Goal: Task Accomplishment & Management: Use online tool/utility

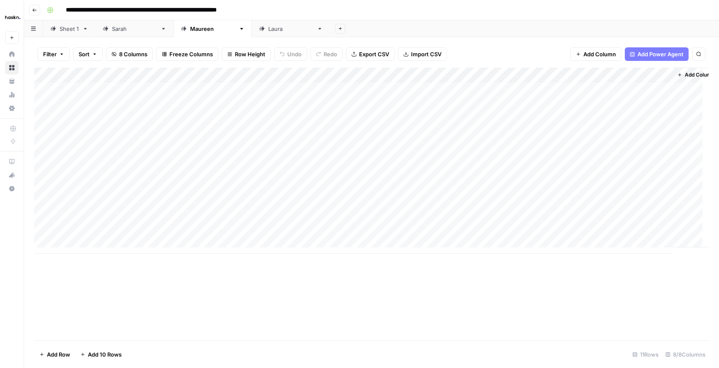
scroll to position [6, 0]
click at [258, 196] on div "Add Column" at bounding box center [371, 161] width 675 height 186
click at [118, 30] on div "[PERSON_NAME]" at bounding box center [134, 29] width 45 height 8
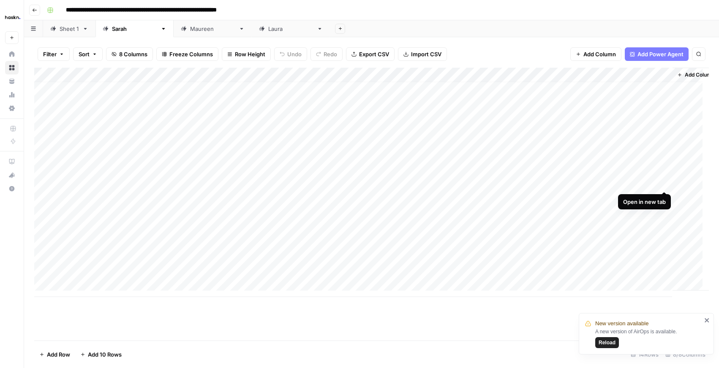
click at [667, 181] on div "Add Column" at bounding box center [371, 182] width 675 height 229
click at [181, 33] on div "[PERSON_NAME]" at bounding box center [208, 29] width 55 height 8
click at [117, 27] on div "[PERSON_NAME]" at bounding box center [134, 29] width 45 height 8
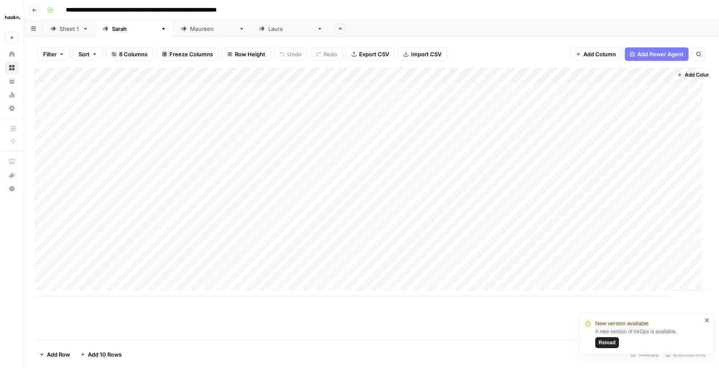
click at [190, 30] on div "[PERSON_NAME]" at bounding box center [212, 29] width 45 height 8
click at [233, 197] on div "Add Column" at bounding box center [371, 161] width 675 height 186
click at [185, 200] on div "Add Column" at bounding box center [371, 161] width 675 height 186
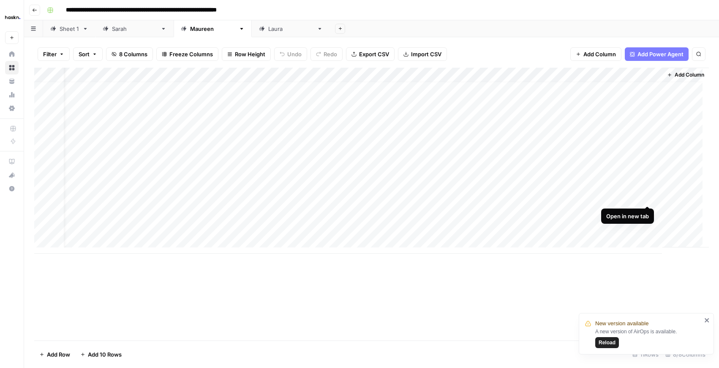
click at [649, 198] on div "Add Column" at bounding box center [371, 161] width 675 height 186
